Goal: Entertainment & Leisure: Consume media (video, audio)

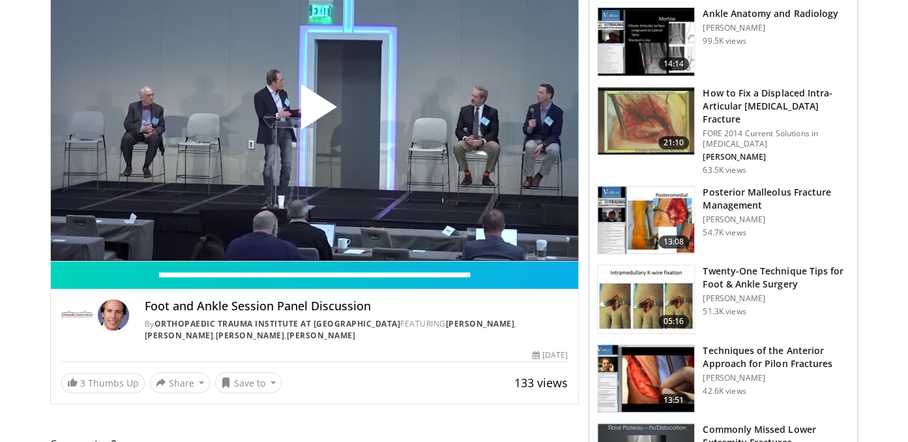
scroll to position [138, 0]
click at [314, 112] on span "Video Player" at bounding box center [314, 112] width 0 height 0
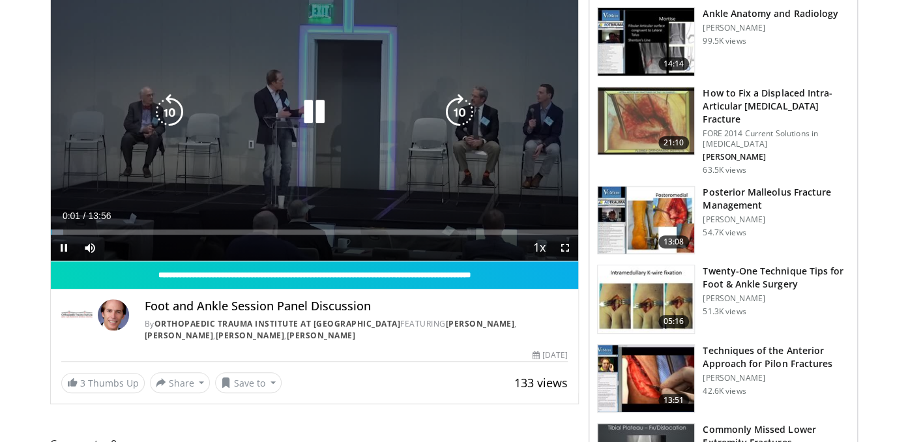
click at [453, 111] on icon "Video Player" at bounding box center [460, 112] width 37 height 37
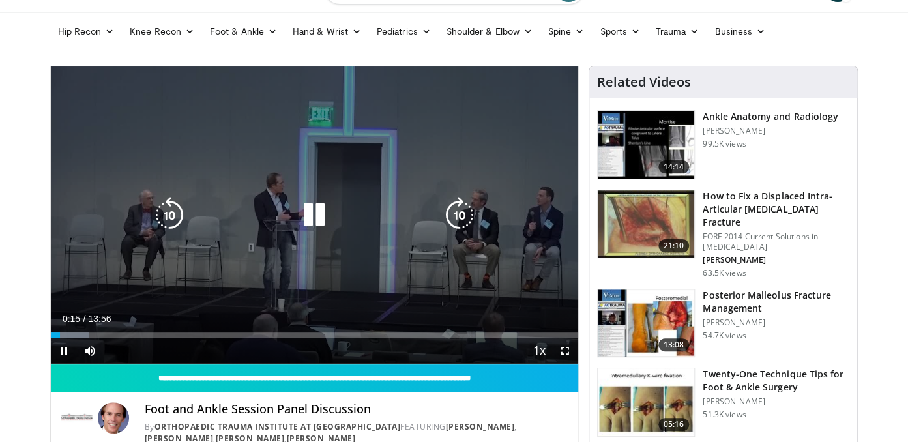
scroll to position [0, 0]
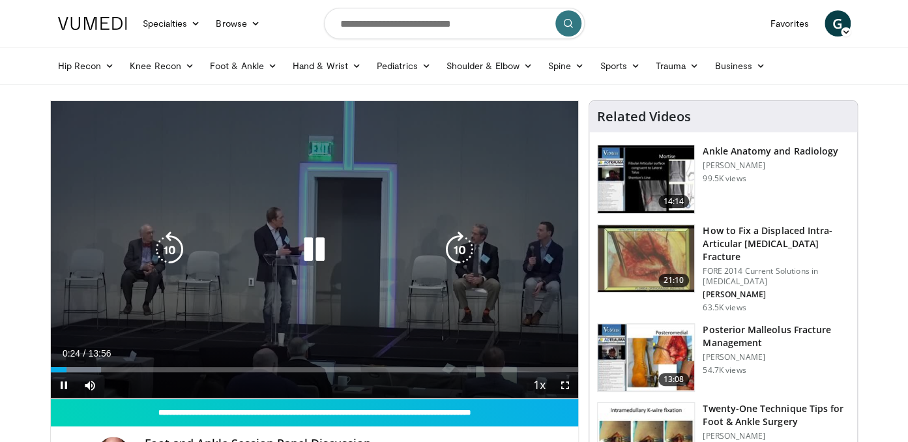
click at [469, 241] on icon "Video Player" at bounding box center [460, 250] width 37 height 37
click at [160, 245] on icon "Video Player" at bounding box center [169, 250] width 37 height 37
click at [457, 252] on icon "Video Player" at bounding box center [460, 250] width 37 height 37
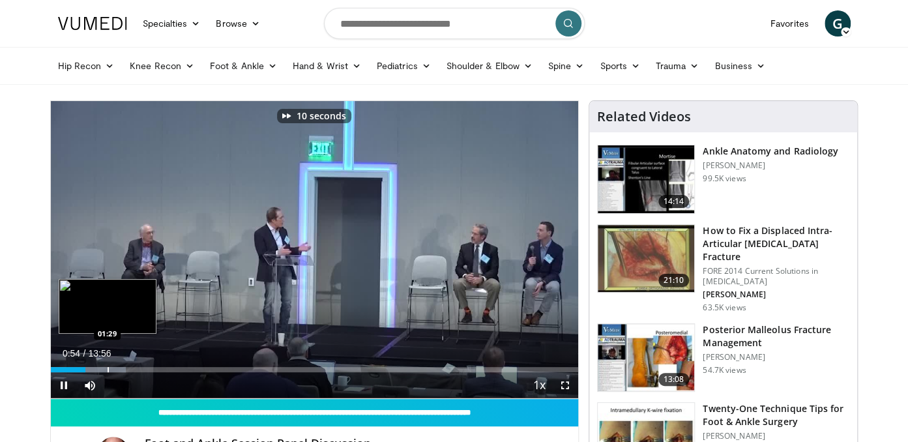
click at [110, 368] on div "Loaded : 14.31% 00:54 01:29" at bounding box center [315, 369] width 528 height 5
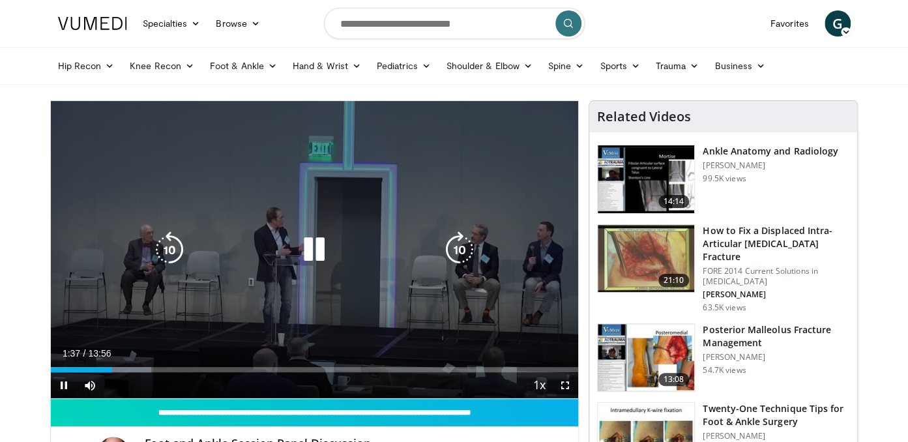
click at [264, 237] on div "Video Player" at bounding box center [314, 250] width 317 height 26
click at [301, 239] on icon "Video Player" at bounding box center [314, 250] width 37 height 37
